Goal: Check status

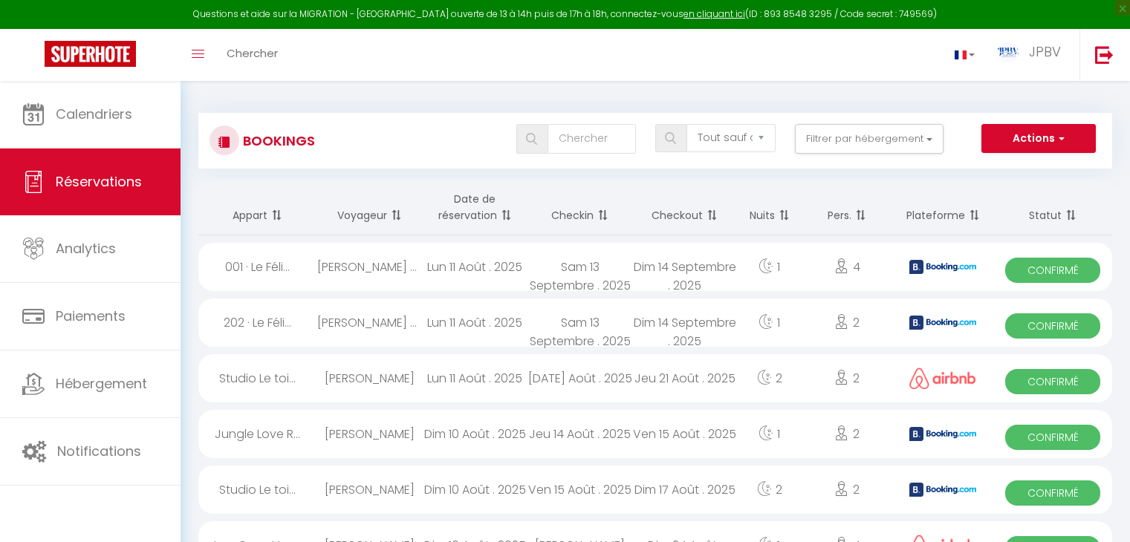
select select "not_cancelled"
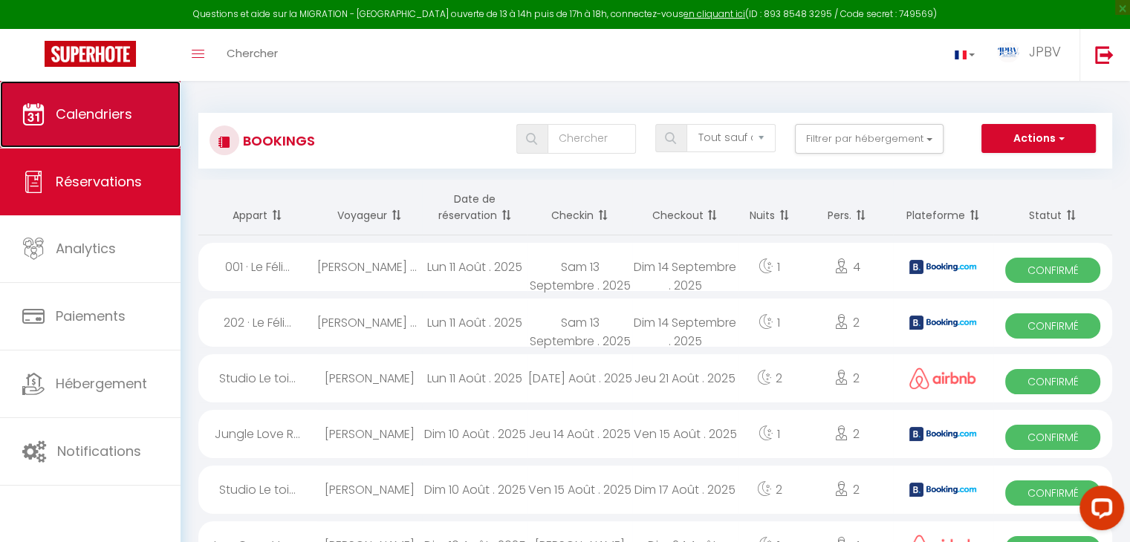
click at [148, 108] on link "Calendriers" at bounding box center [90, 114] width 181 height 67
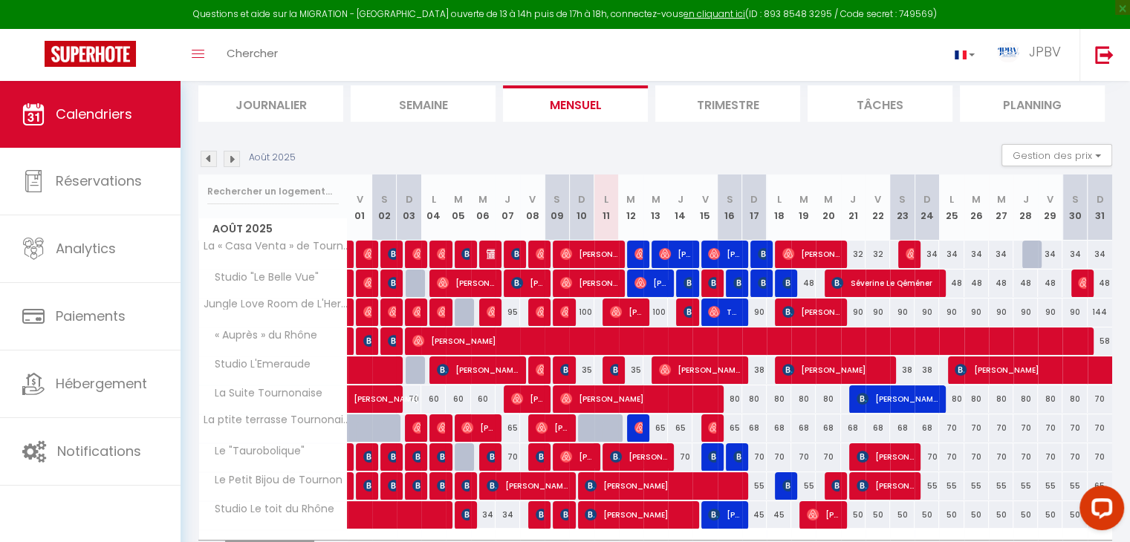
scroll to position [181, 0]
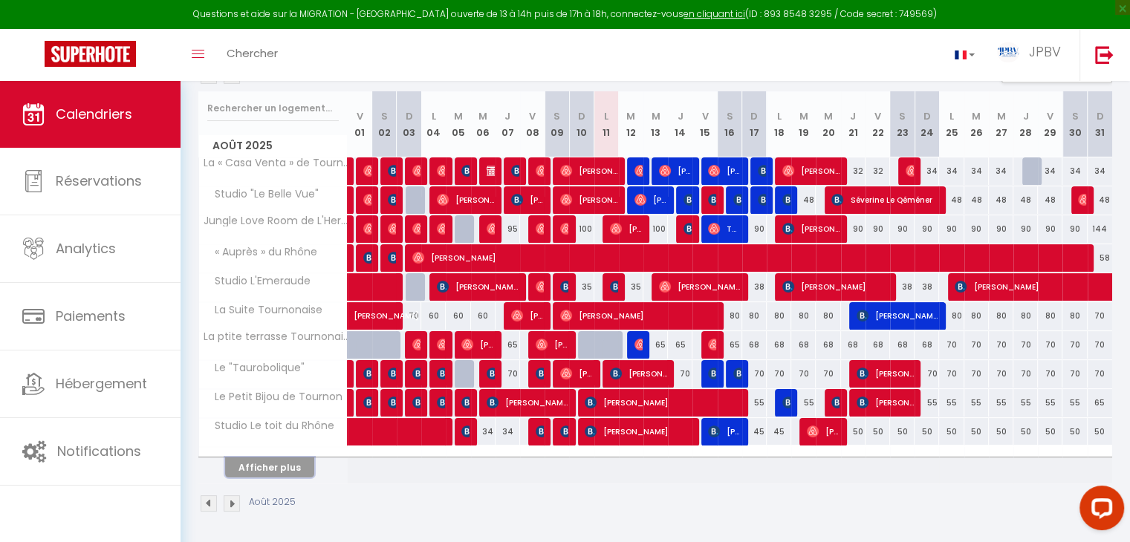
click at [263, 466] on button "Afficher plus" at bounding box center [269, 468] width 89 height 20
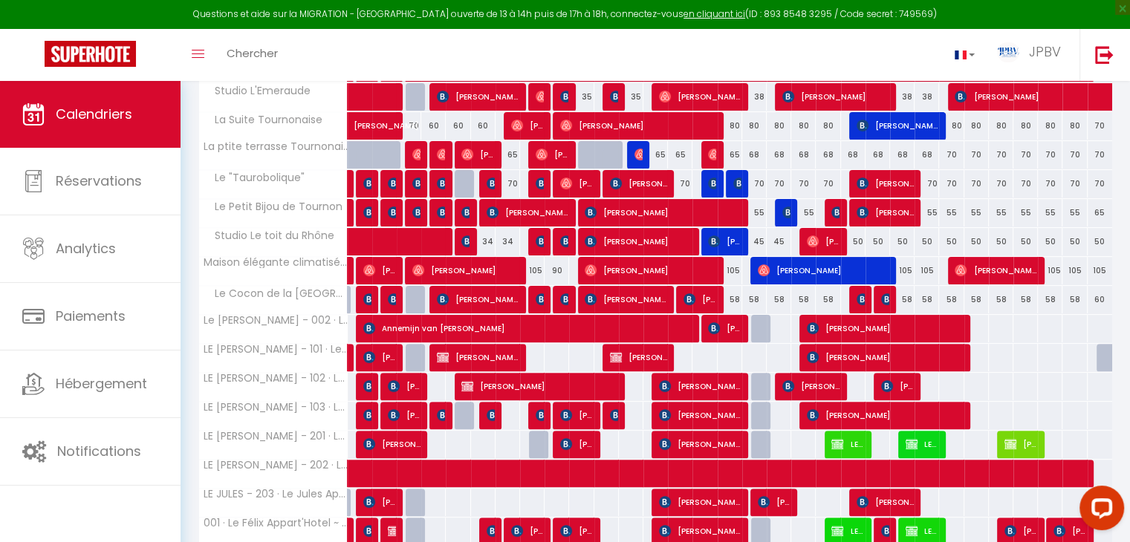
scroll to position [470, 0]
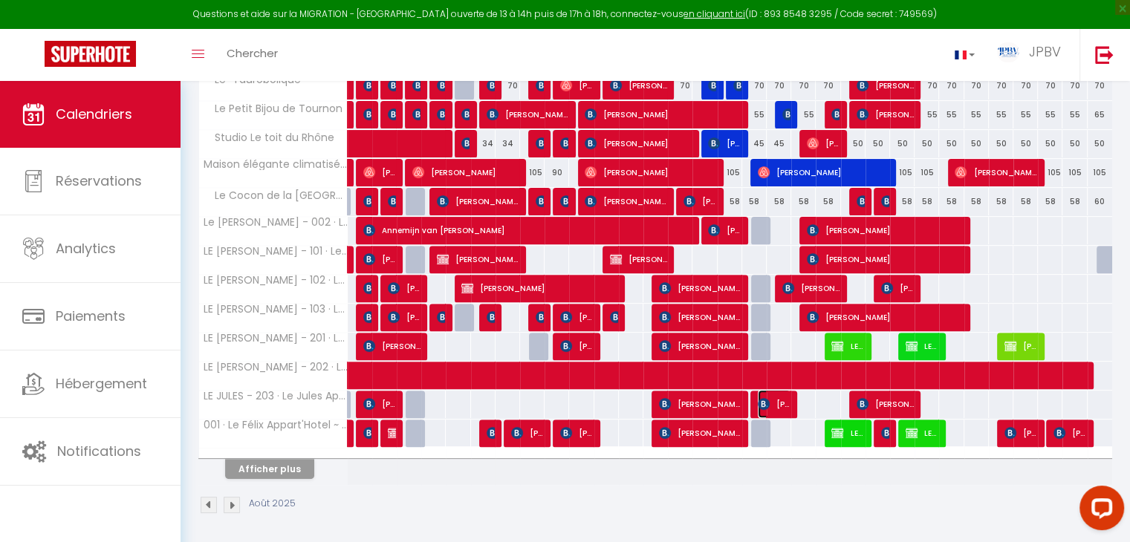
click at [780, 394] on span "[PERSON_NAME]" at bounding box center [774, 404] width 33 height 28
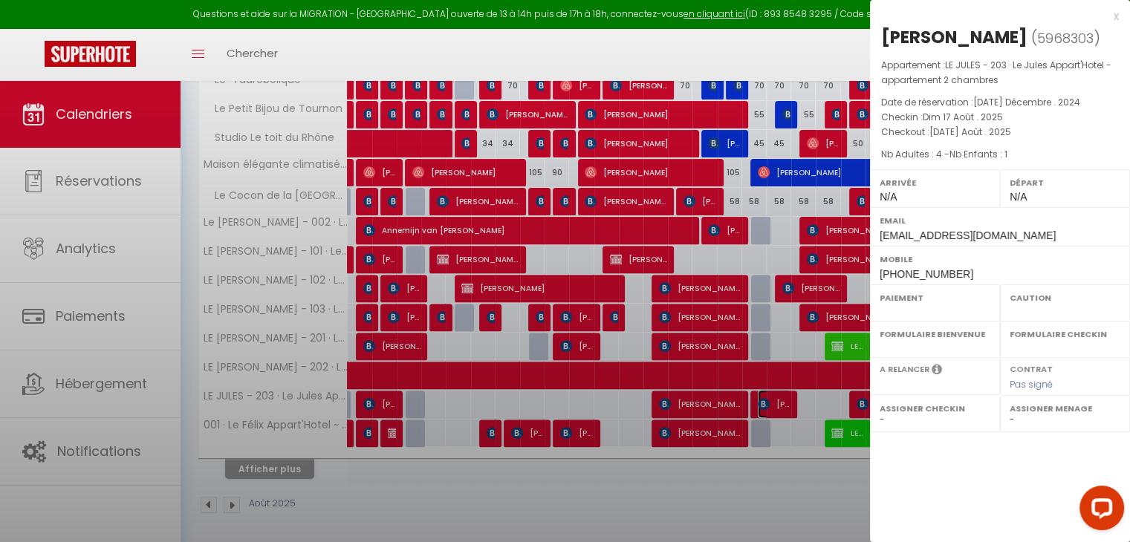
select select "OK"
select select "KO"
select select "0"
select select "1"
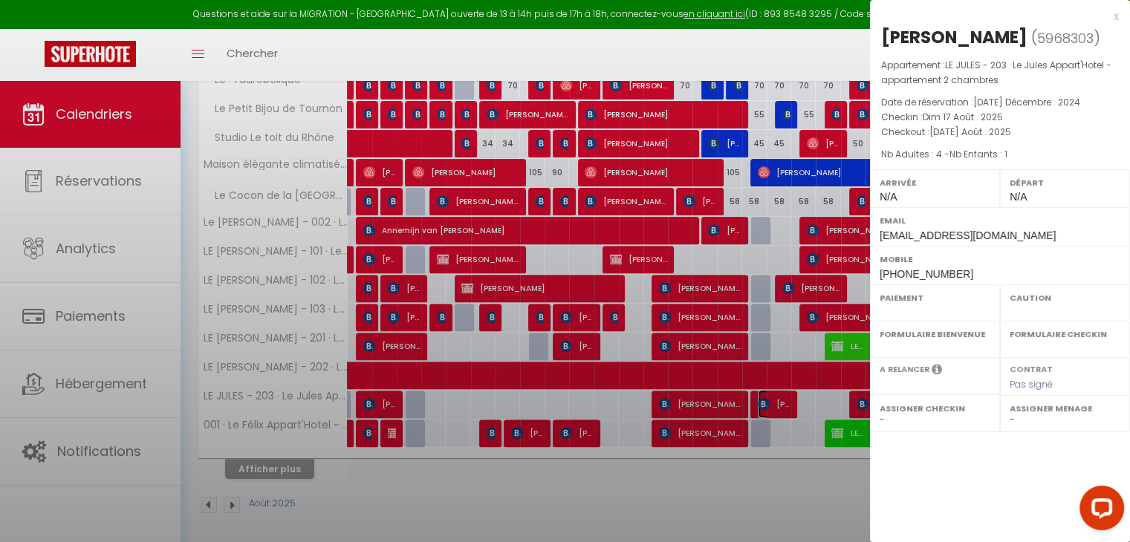
select select
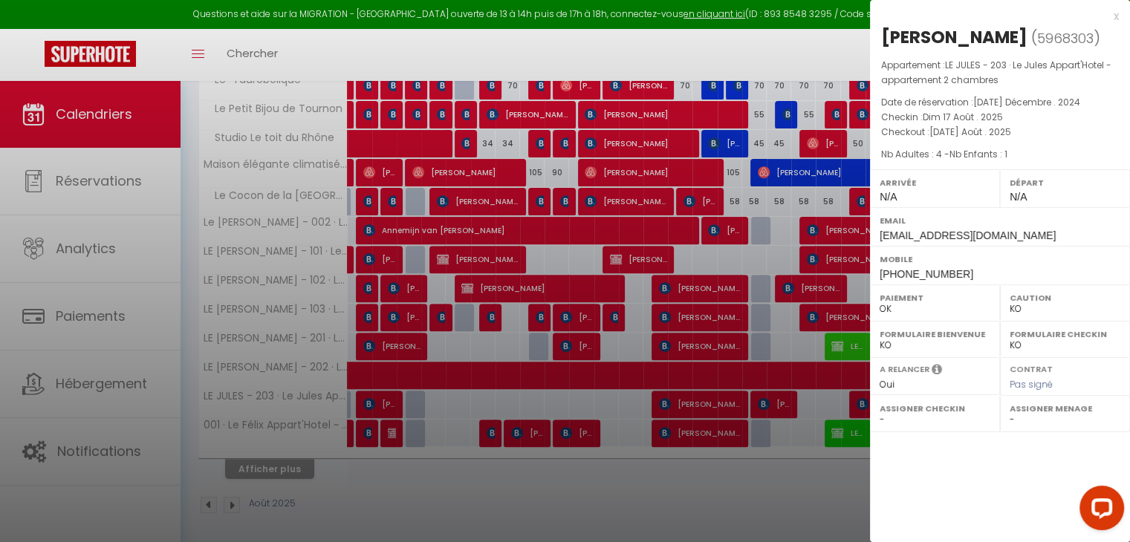
click at [770, 464] on div at bounding box center [565, 271] width 1130 height 542
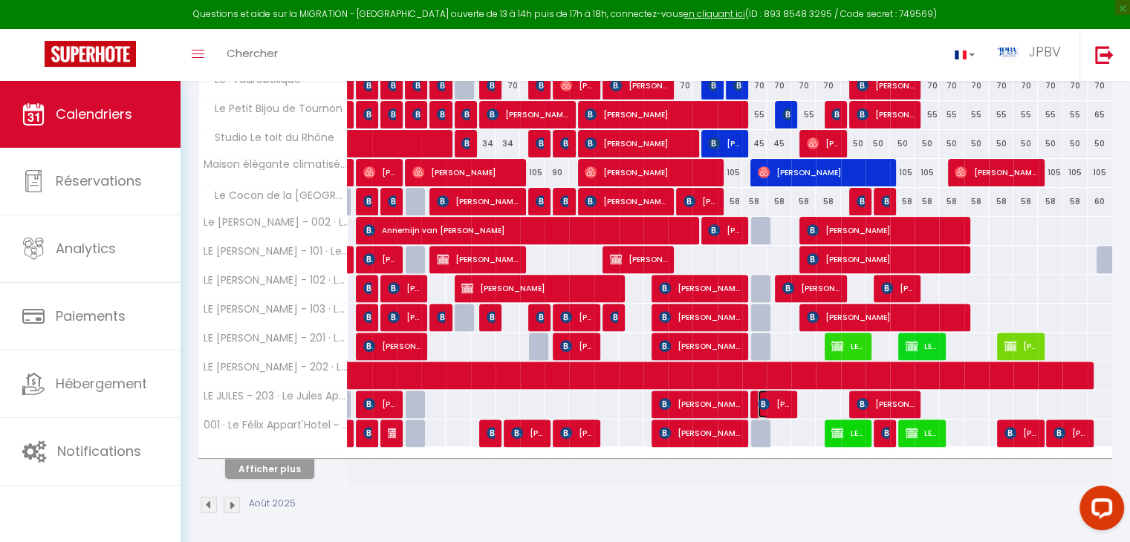
click at [780, 401] on span "[PERSON_NAME]" at bounding box center [774, 404] width 33 height 28
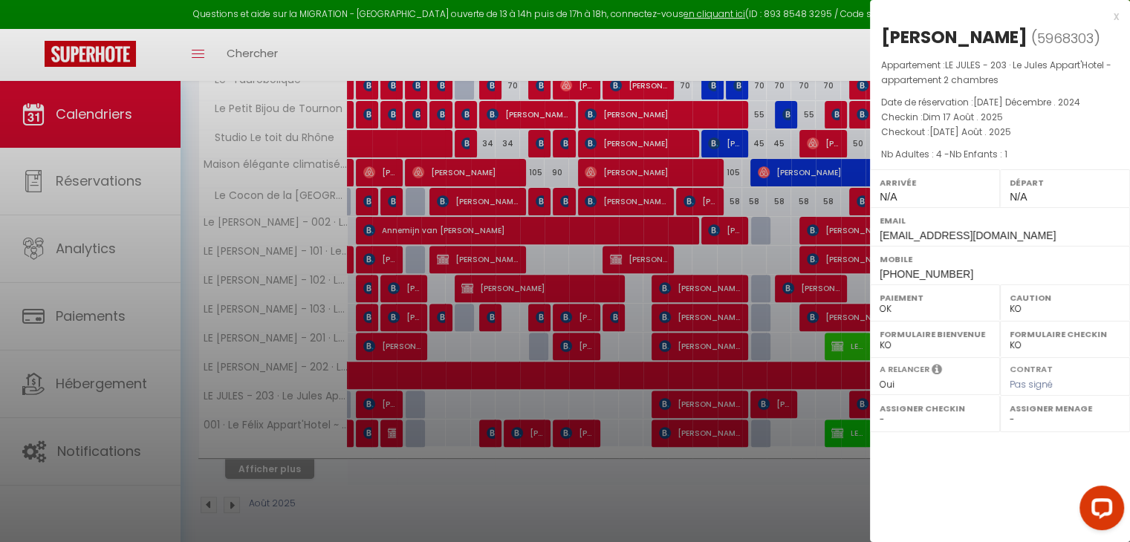
click at [1114, 19] on div "x" at bounding box center [994, 16] width 249 height 18
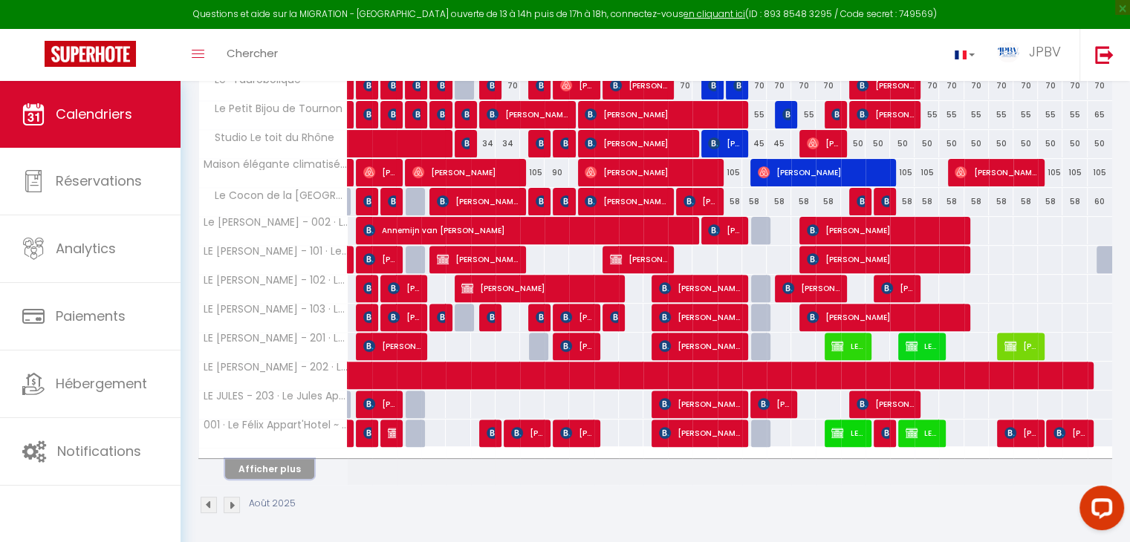
click at [269, 468] on button "Afficher plus" at bounding box center [269, 469] width 89 height 20
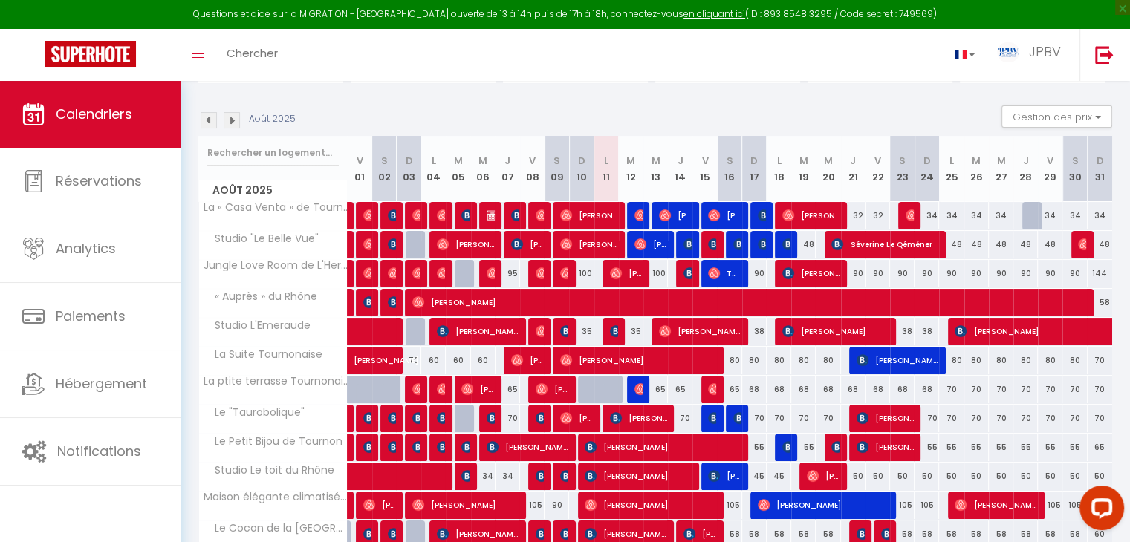
scroll to position [135, 0]
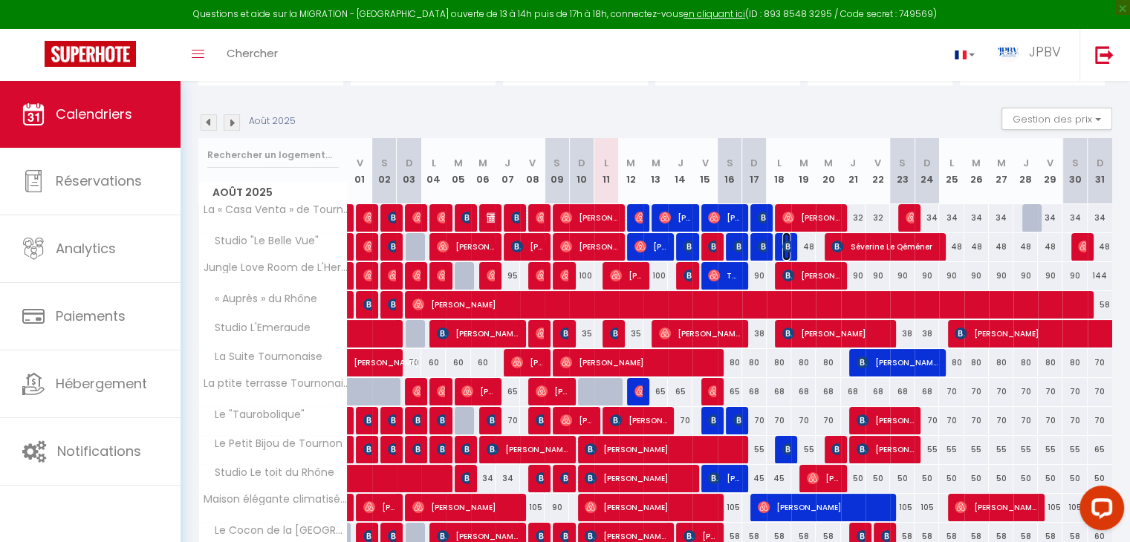
click at [784, 250] on img at bounding box center [788, 247] width 12 height 12
select select "45831"
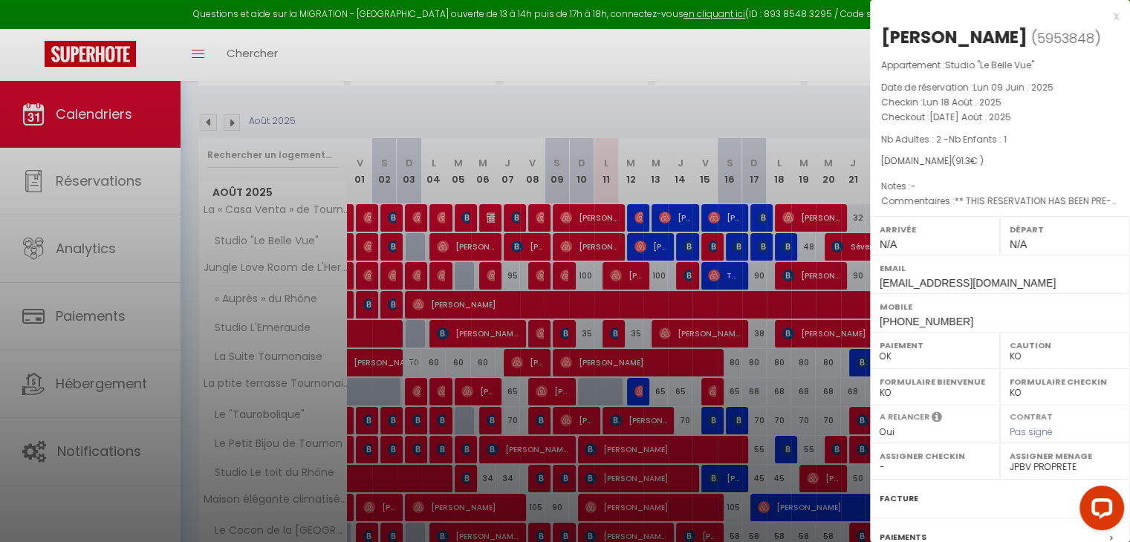
click at [784, 250] on div at bounding box center [565, 271] width 1130 height 542
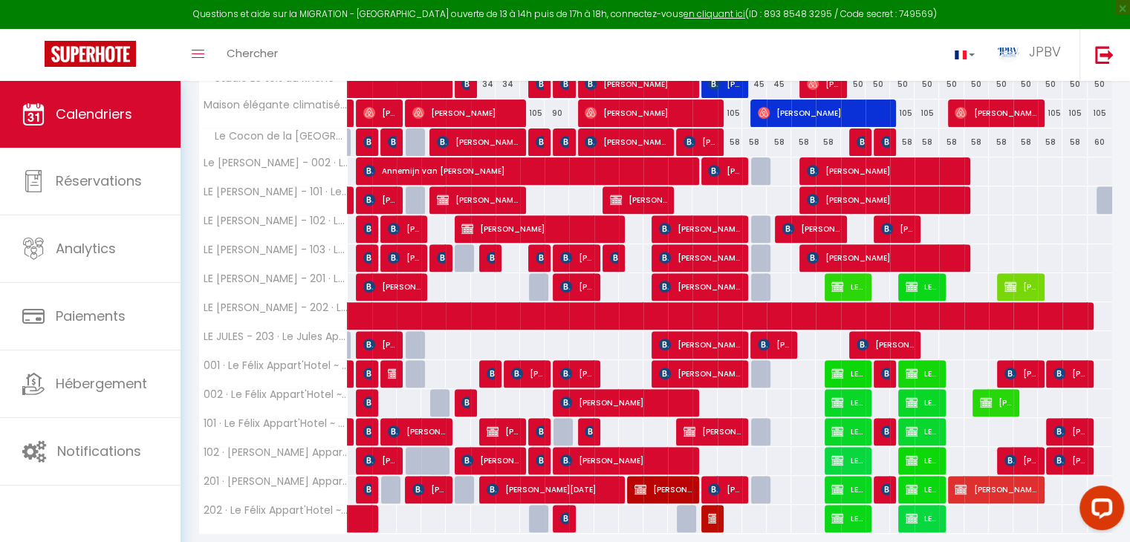
scroll to position [528, 0]
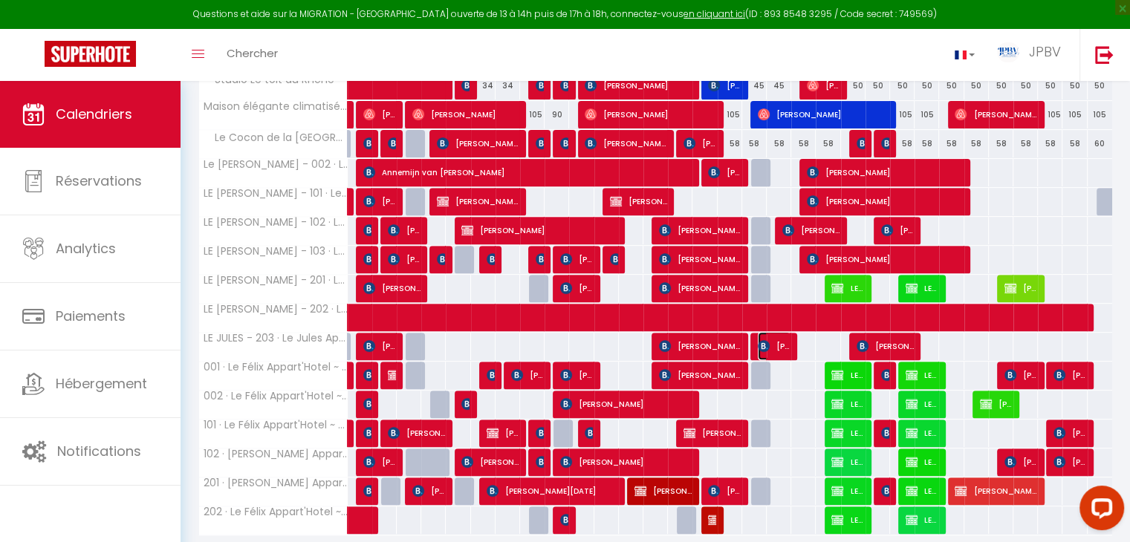
click at [781, 348] on span "[PERSON_NAME]" at bounding box center [774, 346] width 33 height 28
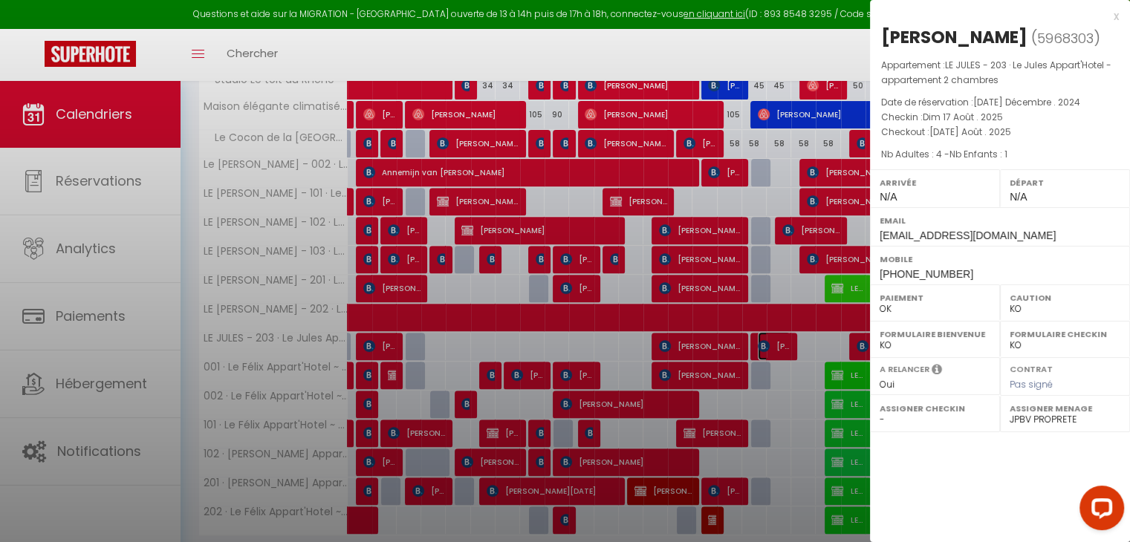
select select
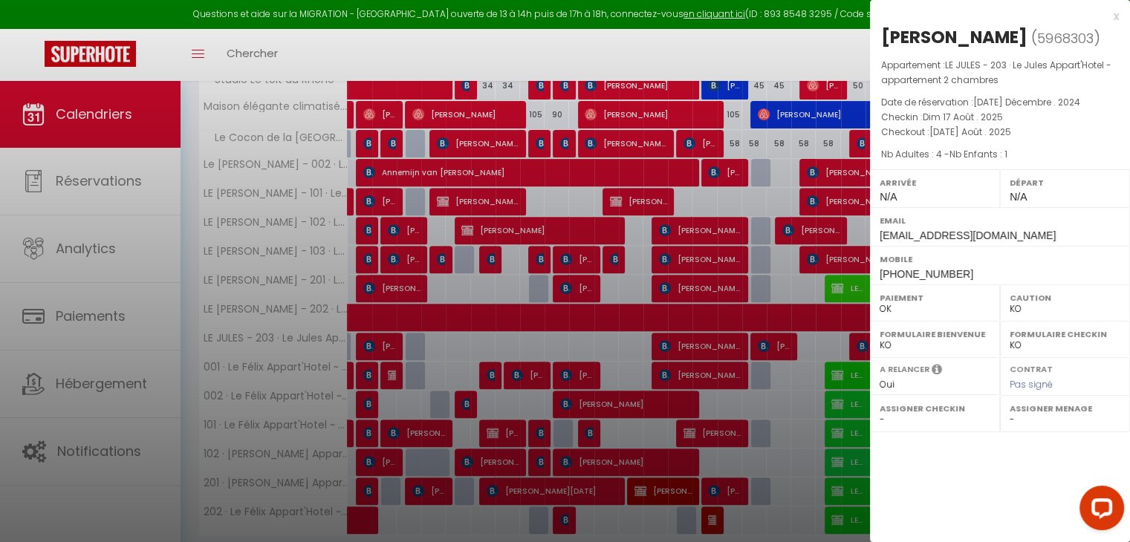
click at [745, 250] on div at bounding box center [565, 271] width 1130 height 542
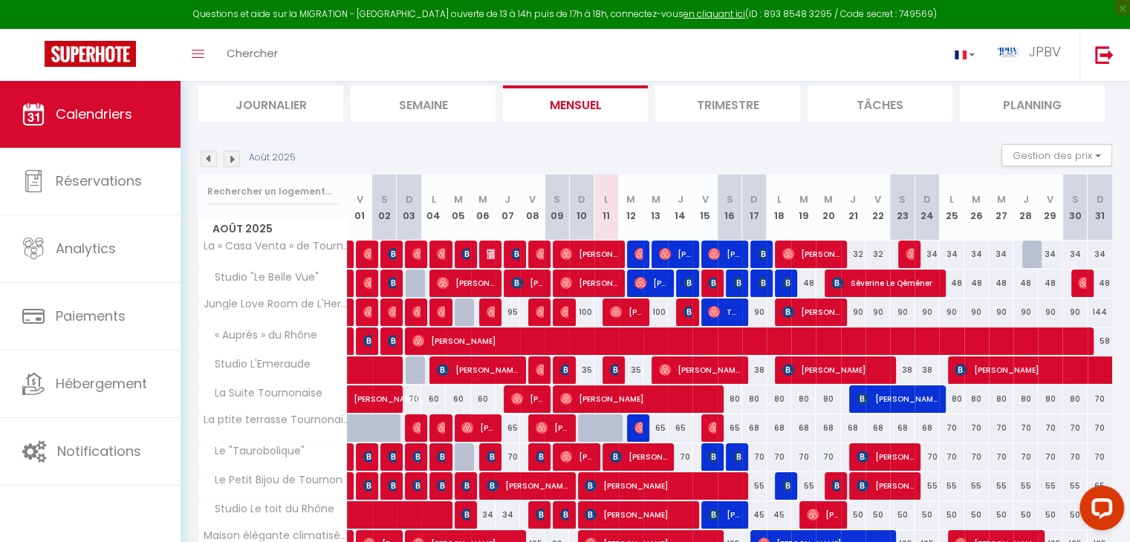
scroll to position [0, 0]
